Goal: Navigation & Orientation: Find specific page/section

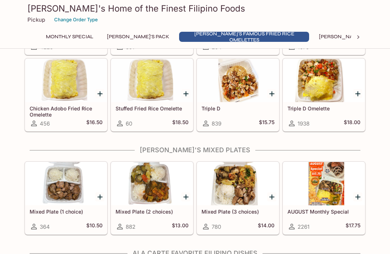
scroll to position [293, 0]
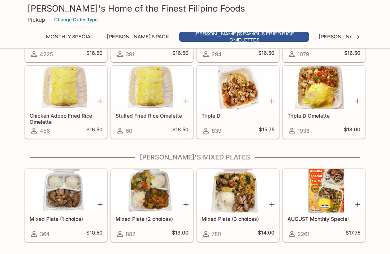
click at [325, 91] on div at bounding box center [324, 87] width 82 height 43
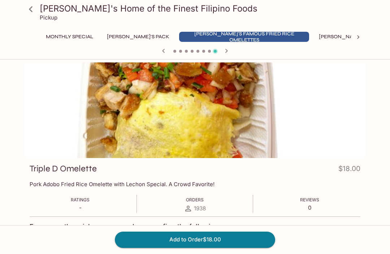
click at [35, 10] on icon at bounding box center [31, 9] width 13 height 13
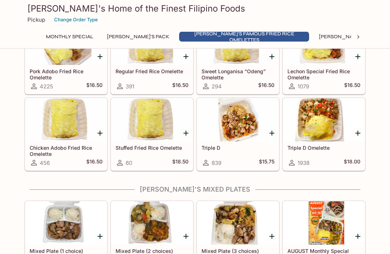
scroll to position [261, 0]
click at [246, 127] on div at bounding box center [238, 119] width 82 height 43
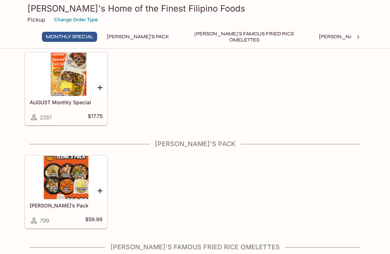
scroll to position [23, 0]
